Goal: Information Seeking & Learning: Learn about a topic

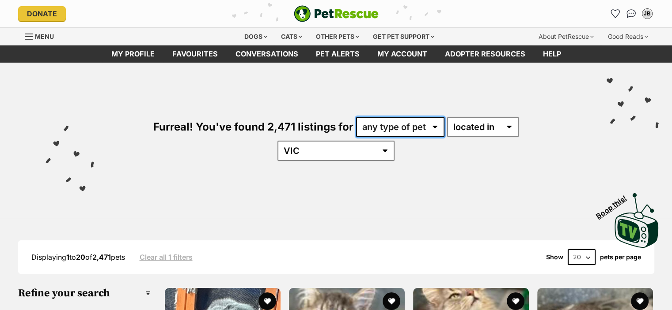
click at [408, 129] on select "any type of pet cats dogs other pets" at bounding box center [400, 127] width 88 height 20
select select "Cats"
click at [356, 117] on select "any type of pet cats dogs other pets" at bounding box center [400, 127] width 88 height 20
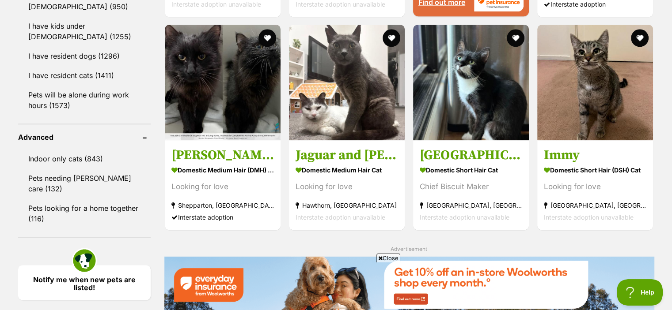
scroll to position [1369, 0]
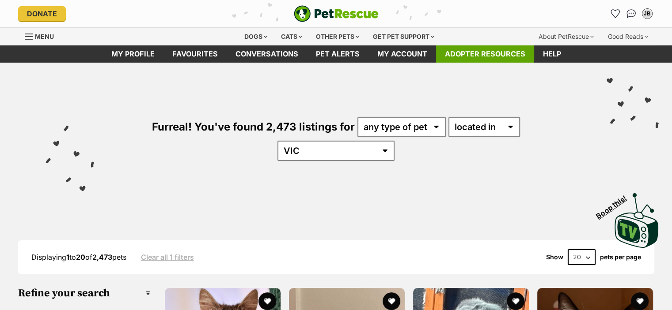
click at [635, 15] on link "Conversations" at bounding box center [631, 14] width 14 height 14
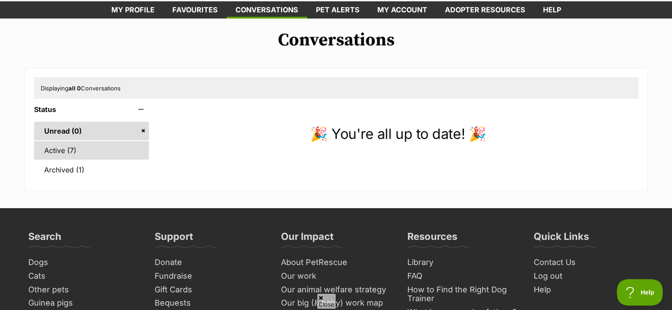
click at [68, 146] on link "Active (7)" at bounding box center [91, 150] width 115 height 19
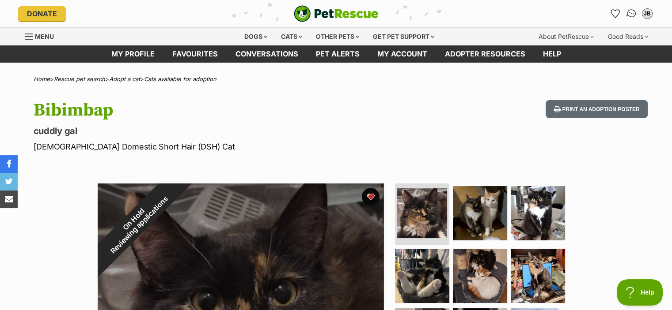
click at [631, 15] on img "Conversations" at bounding box center [631, 13] width 12 height 11
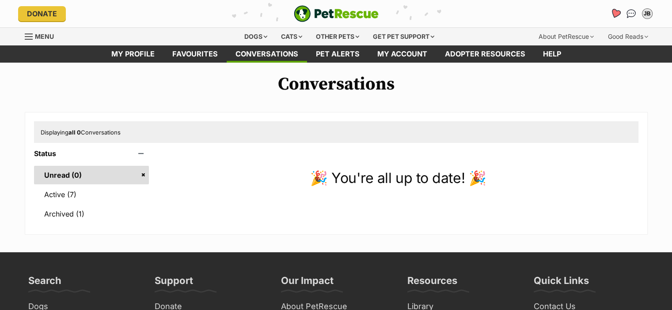
click at [611, 14] on icon "Favourites" at bounding box center [615, 13] width 12 height 11
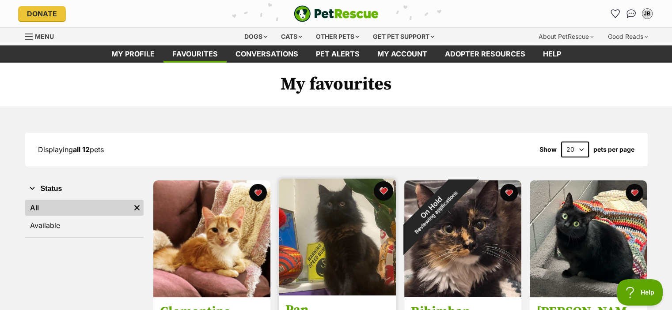
click at [387, 192] on button "favourite" at bounding box center [383, 190] width 19 height 19
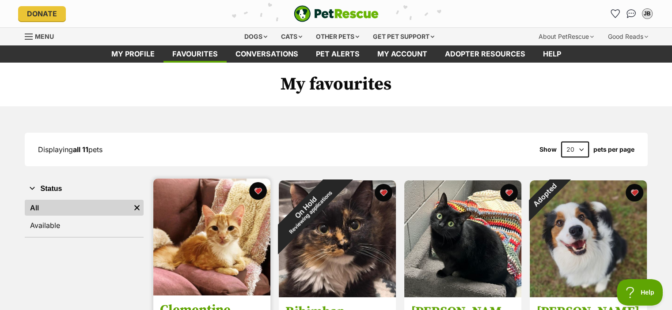
click at [201, 215] on img at bounding box center [211, 237] width 117 height 117
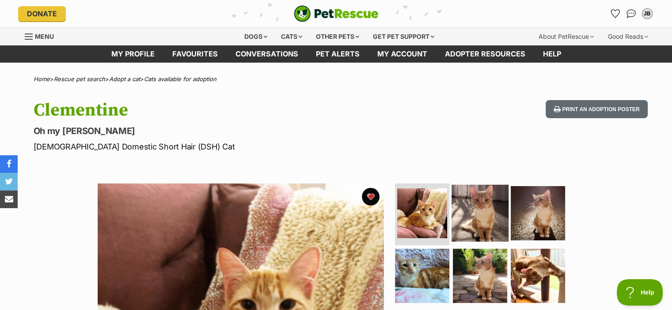
click at [497, 227] on img at bounding box center [479, 213] width 57 height 57
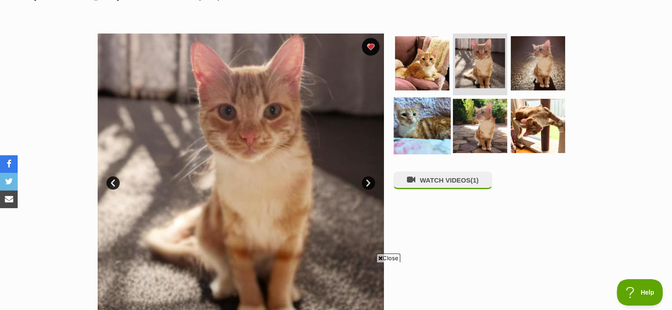
click at [433, 117] on img at bounding box center [421, 125] width 57 height 57
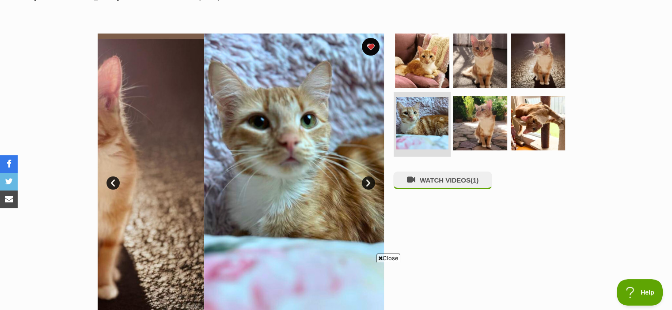
click at [433, 117] on img at bounding box center [422, 123] width 53 height 53
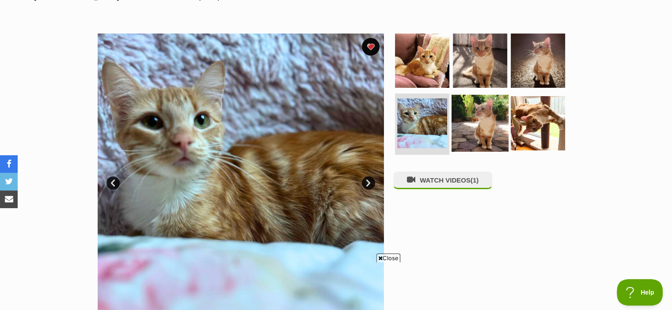
click at [485, 123] on img at bounding box center [479, 123] width 57 height 57
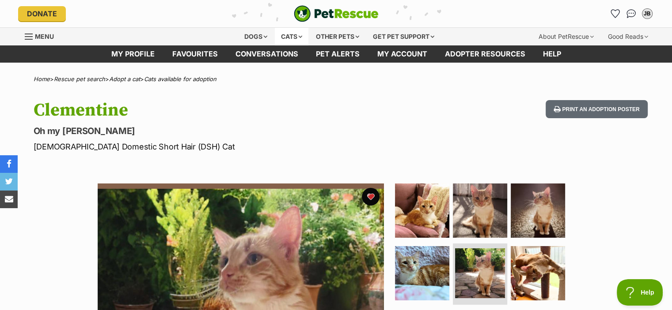
click at [291, 36] on div "Cats" at bounding box center [292, 37] width 34 height 18
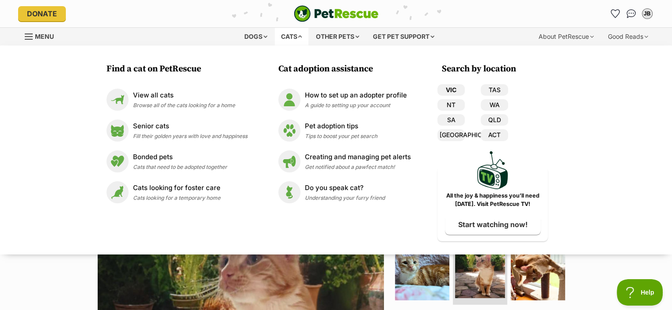
click at [446, 88] on link "VIC" at bounding box center [450, 89] width 27 height 11
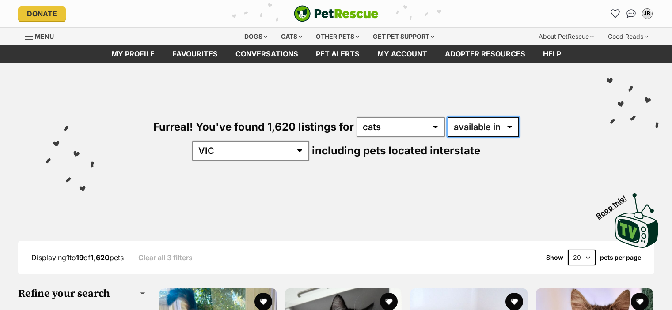
drag, startPoint x: 0, startPoint y: 0, endPoint x: 431, endPoint y: 132, distance: 450.6
click at [447, 132] on select "available in located in" at bounding box center [483, 127] width 72 height 20
select select "disabled"
click at [447, 117] on select "available in located in" at bounding box center [483, 127] width 72 height 20
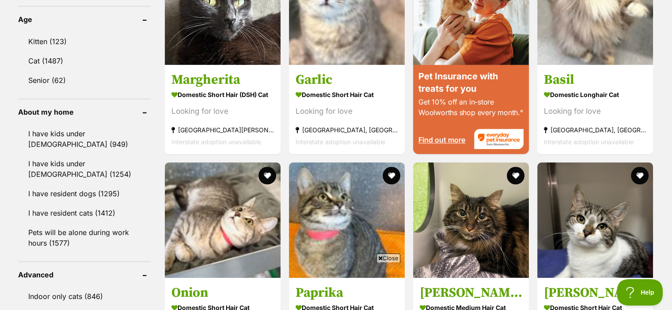
scroll to position [1058, 0]
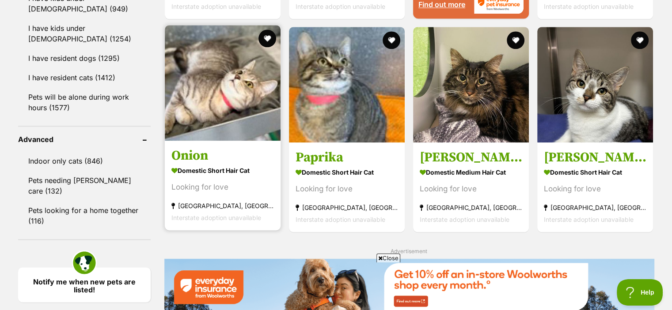
click at [227, 164] on strong "Domestic Short Hair Cat" at bounding box center [222, 170] width 102 height 13
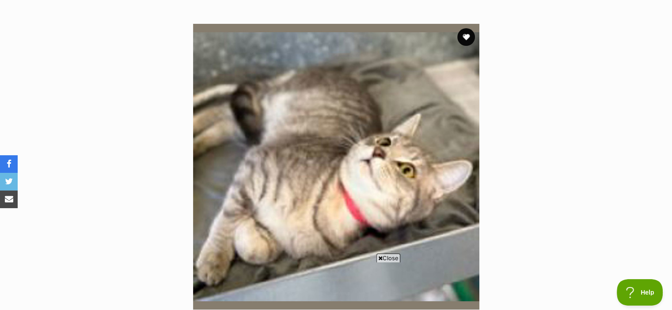
scroll to position [189, 0]
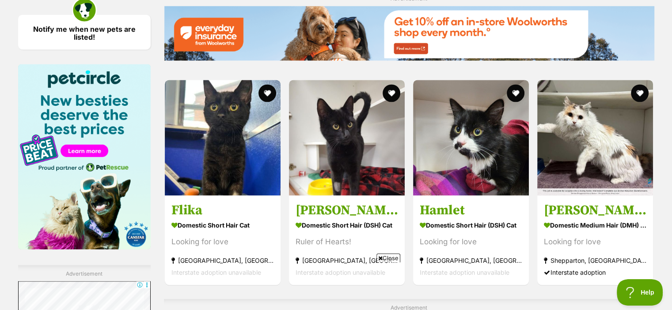
scroll to position [1594, 0]
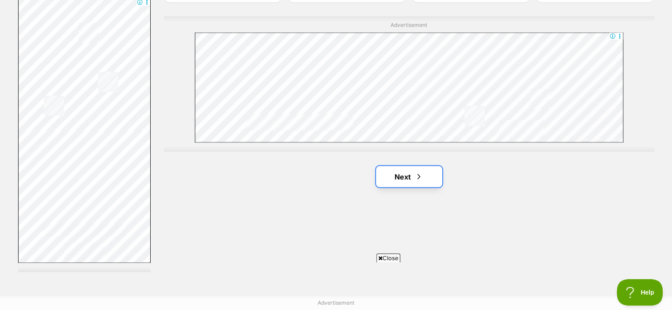
click at [429, 166] on link "Next" at bounding box center [409, 176] width 66 height 21
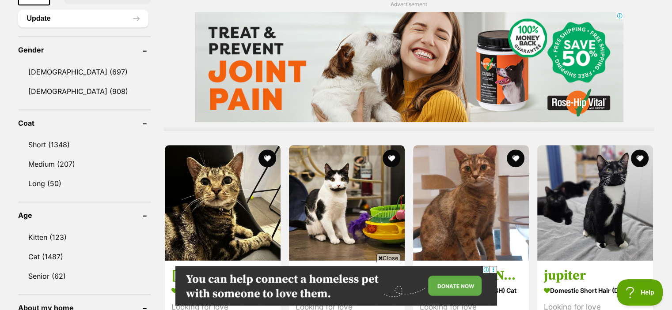
scroll to position [759, 0]
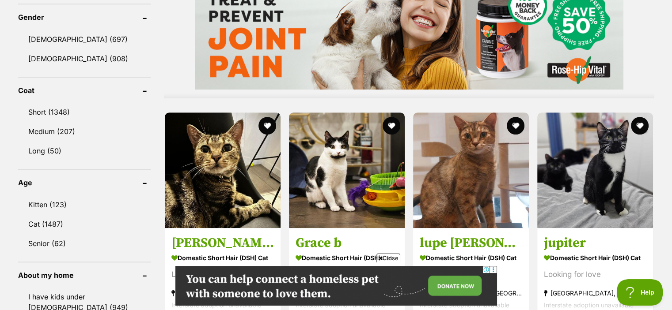
drag, startPoint x: 671, startPoint y: 118, endPoint x: 671, endPoint y: 124, distance: 5.8
click at [671, 124] on div "Displaying 21 to 40 of 1,605 pets Clear all 2 filters Show 20 40 60 pets per pa…" at bounding box center [336, 294] width 672 height 1669
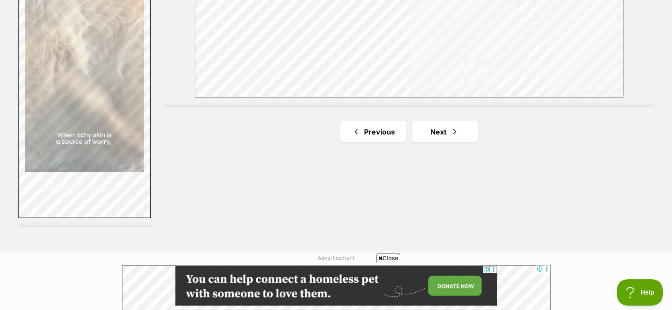
scroll to position [1644, 0]
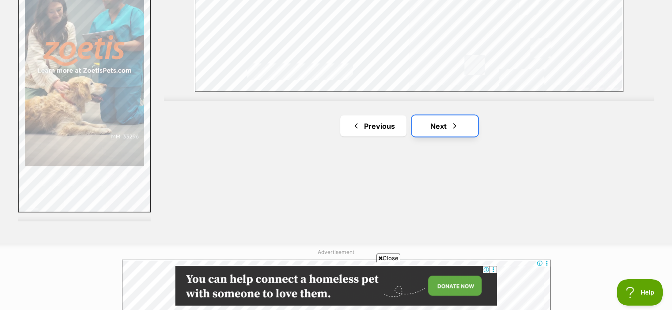
click at [442, 115] on link "Next" at bounding box center [445, 125] width 66 height 21
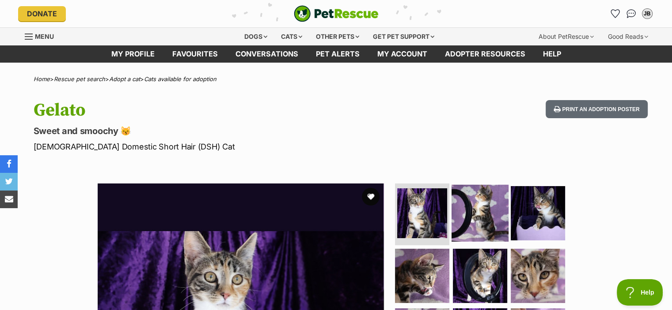
click at [479, 226] on img at bounding box center [479, 213] width 57 height 57
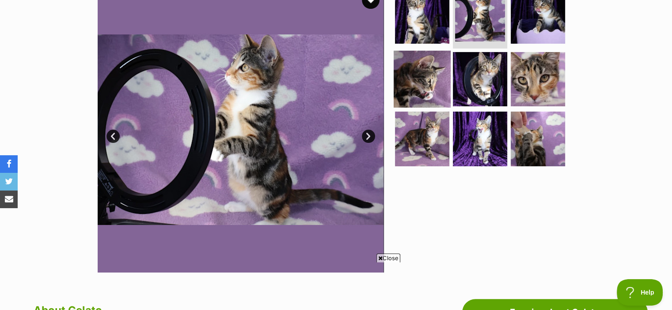
click at [427, 60] on img at bounding box center [421, 78] width 57 height 57
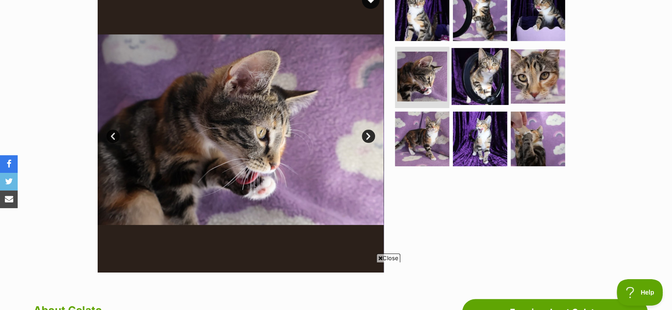
click at [482, 67] on img at bounding box center [479, 76] width 57 height 57
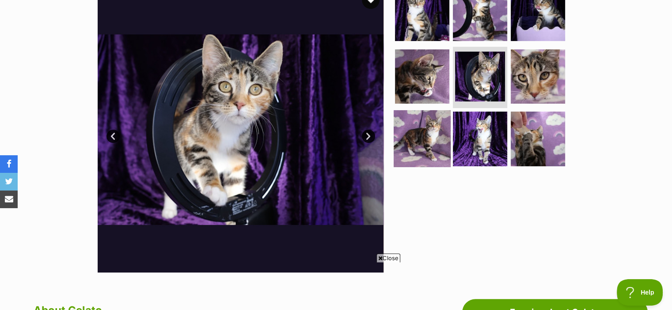
click at [429, 129] on img at bounding box center [421, 138] width 57 height 57
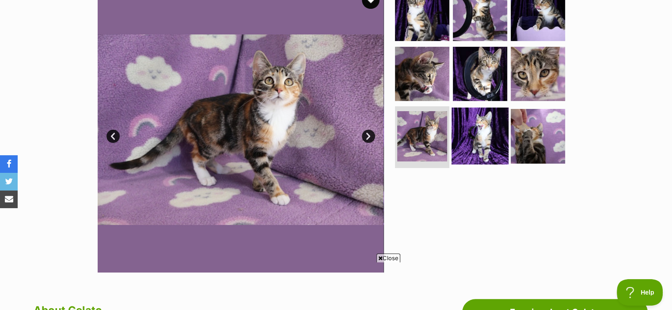
click at [469, 139] on img at bounding box center [479, 136] width 57 height 57
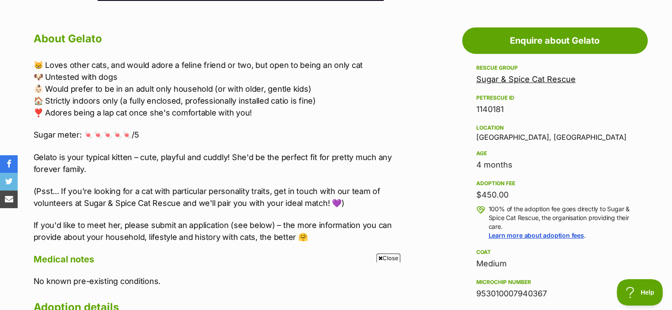
scroll to position [473, 0]
